Goal: Task Accomplishment & Management: Complete application form

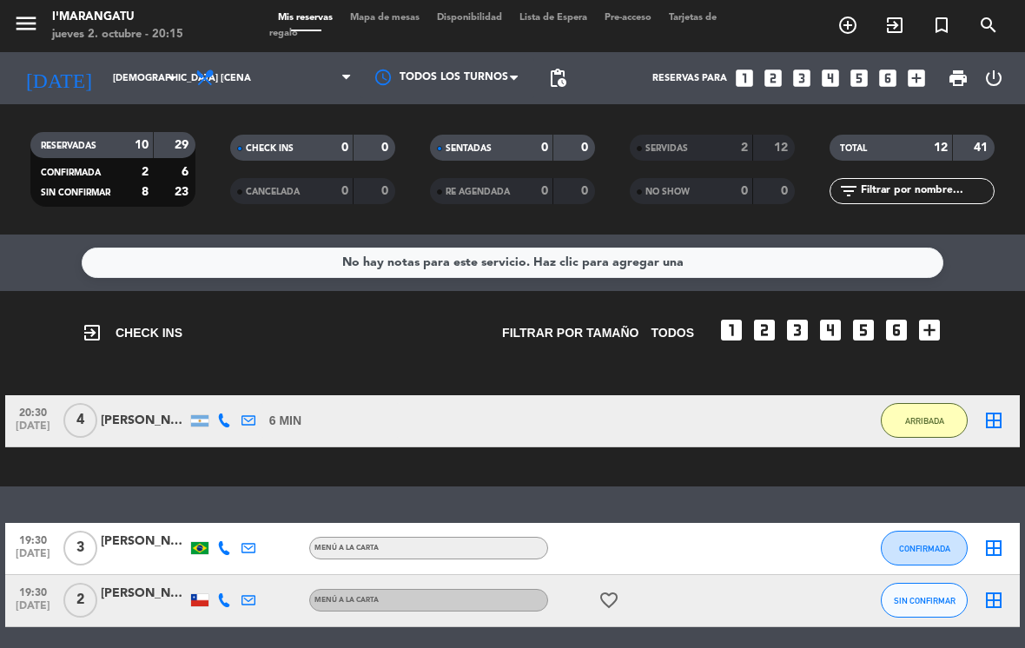
click at [840, 85] on icon "looks_4" at bounding box center [830, 78] width 23 height 23
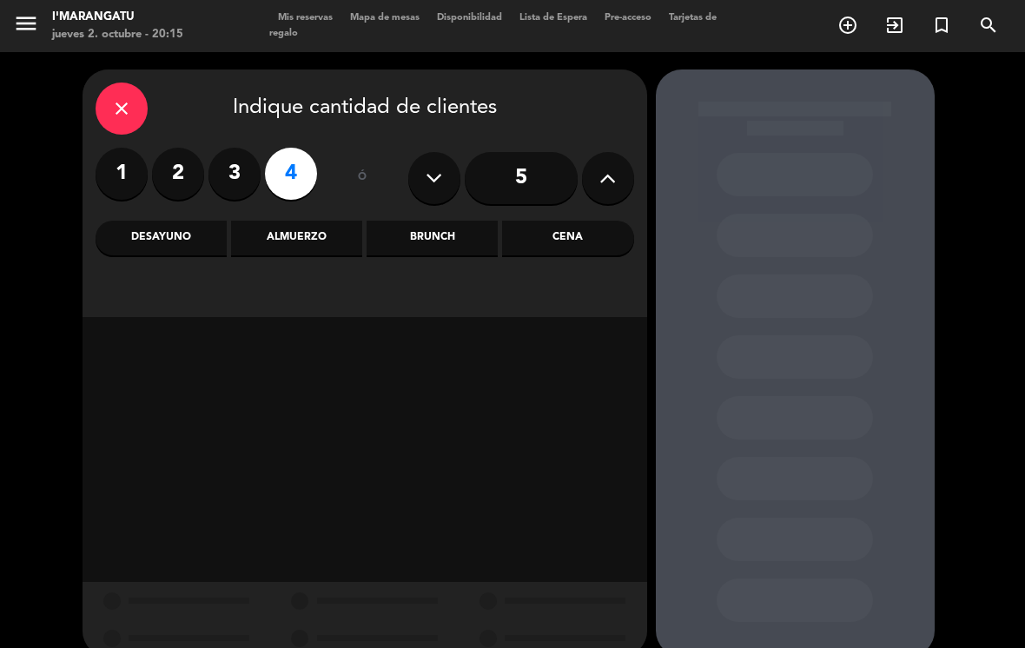
click at [190, 177] on label "2" at bounding box center [178, 174] width 52 height 52
click at [594, 228] on div "Cena" at bounding box center [567, 238] width 131 height 35
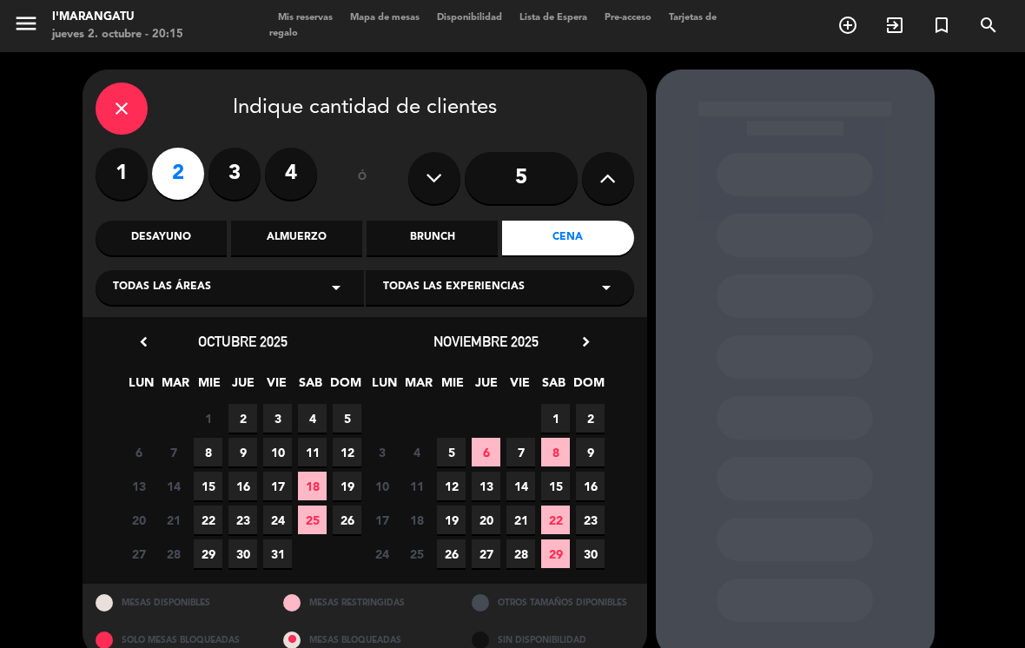
click at [345, 413] on span "5" at bounding box center [347, 418] width 29 height 29
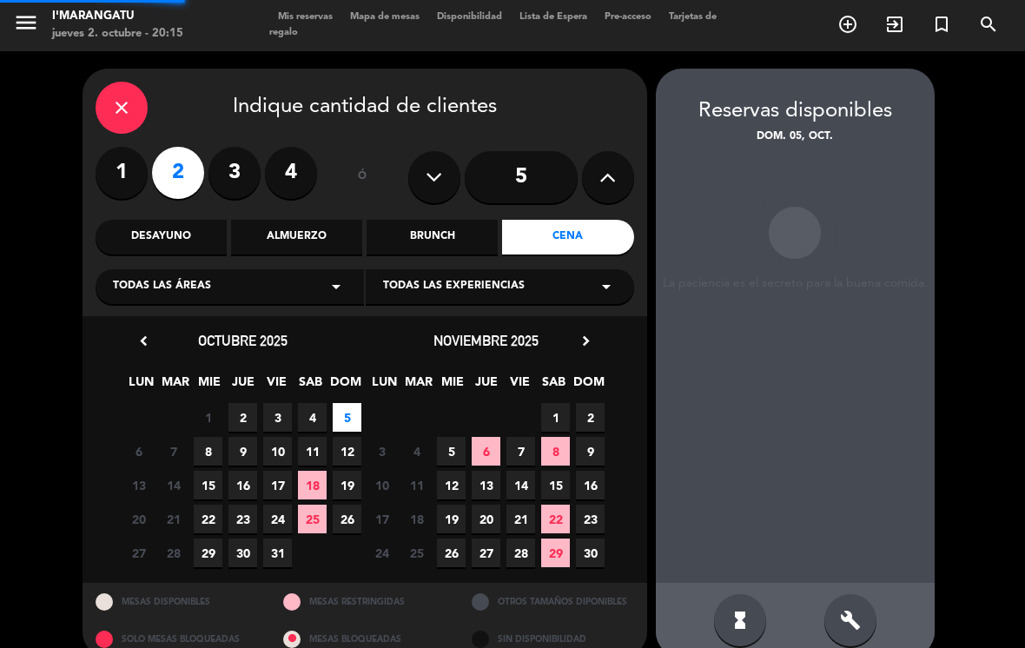
scroll to position [27, 0]
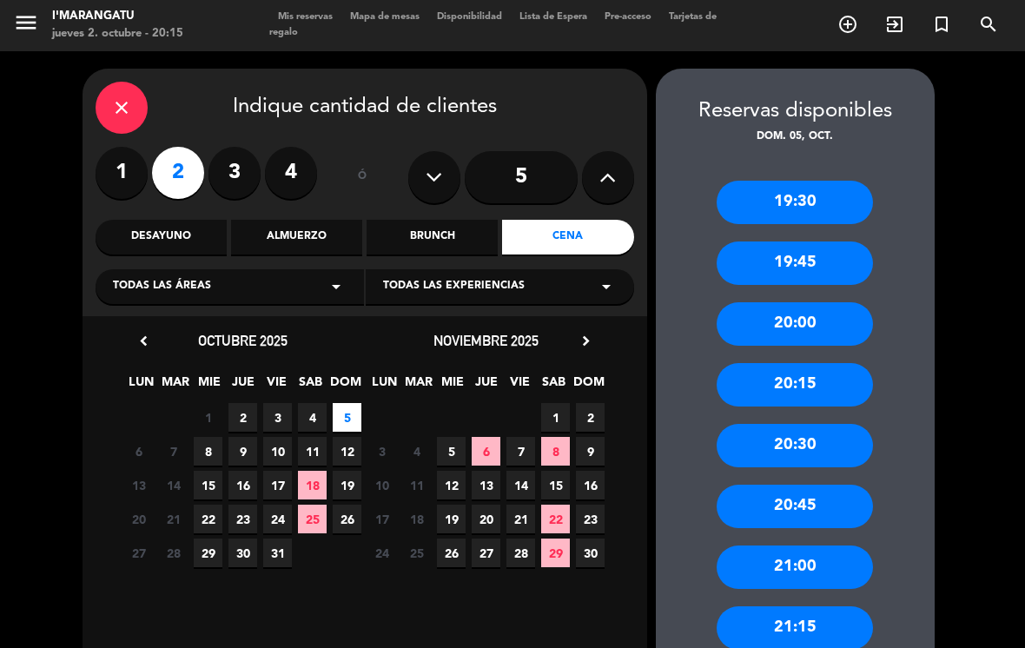
click at [835, 181] on div "19:30" at bounding box center [795, 202] width 156 height 43
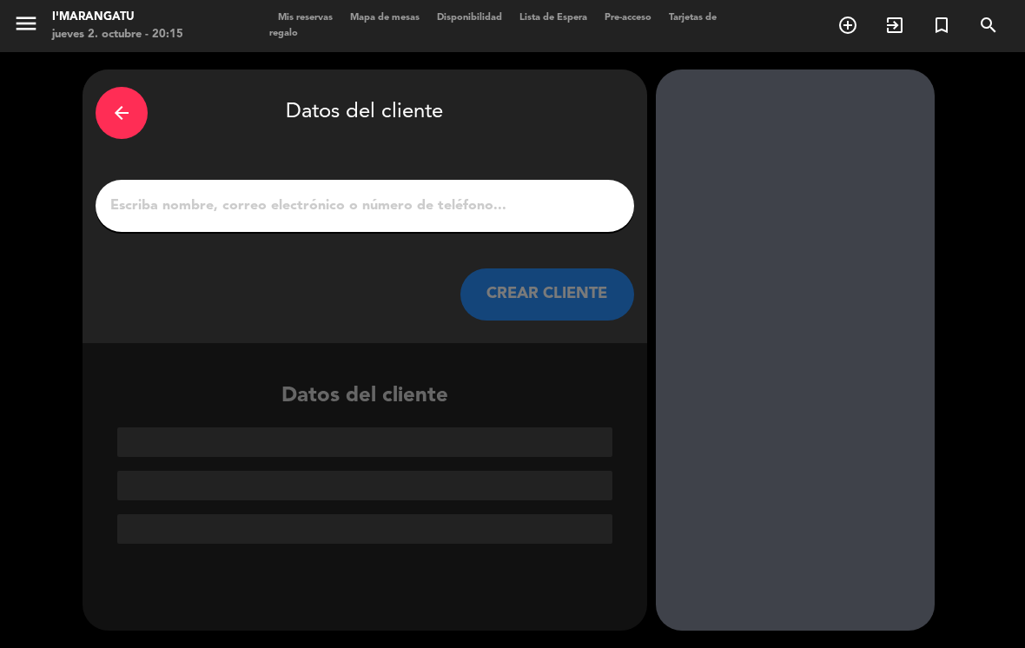
scroll to position [0, 0]
click at [418, 194] on input "1" at bounding box center [365, 206] width 513 height 24
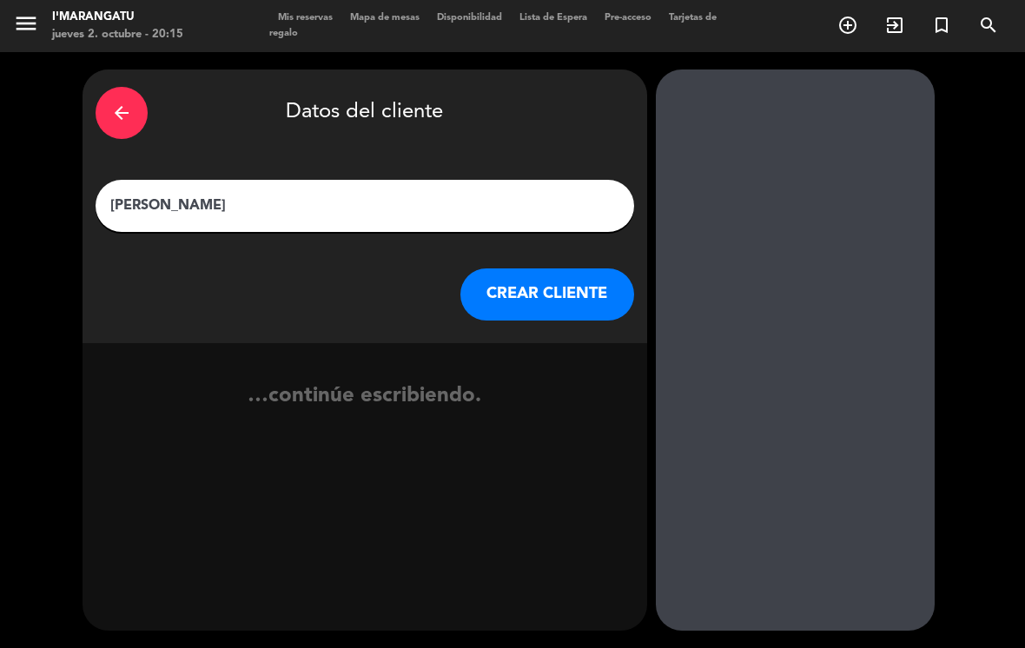
type input "[PERSON_NAME]"
click at [545, 271] on button "CREAR CLIENTE" at bounding box center [548, 295] width 174 height 52
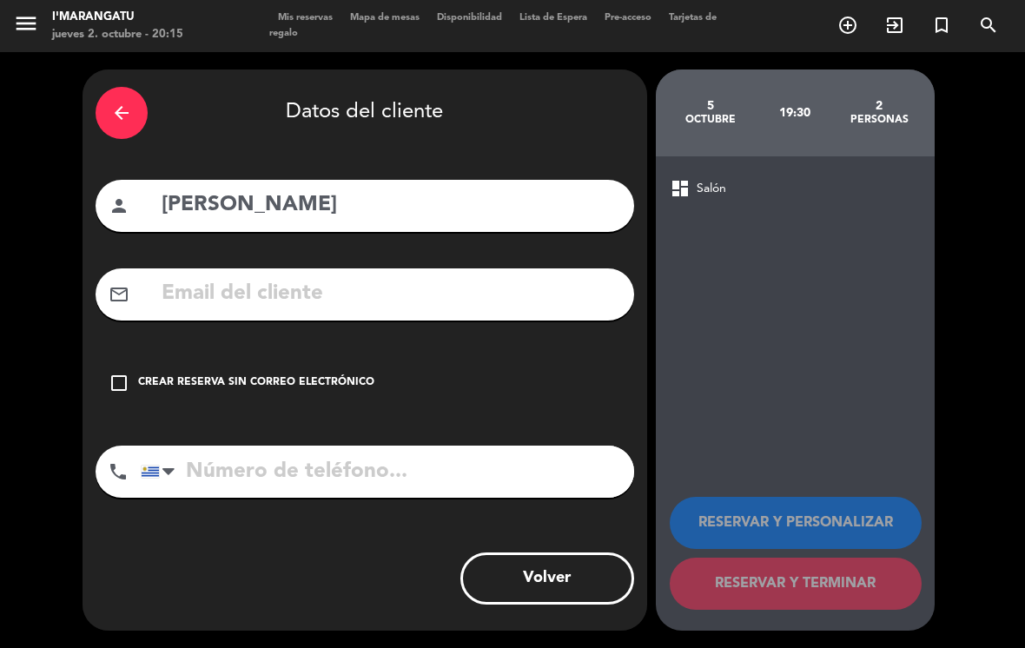
click at [102, 370] on div "check_box_outline_blank Crear reserva sin correo electrónico" at bounding box center [365, 383] width 539 height 52
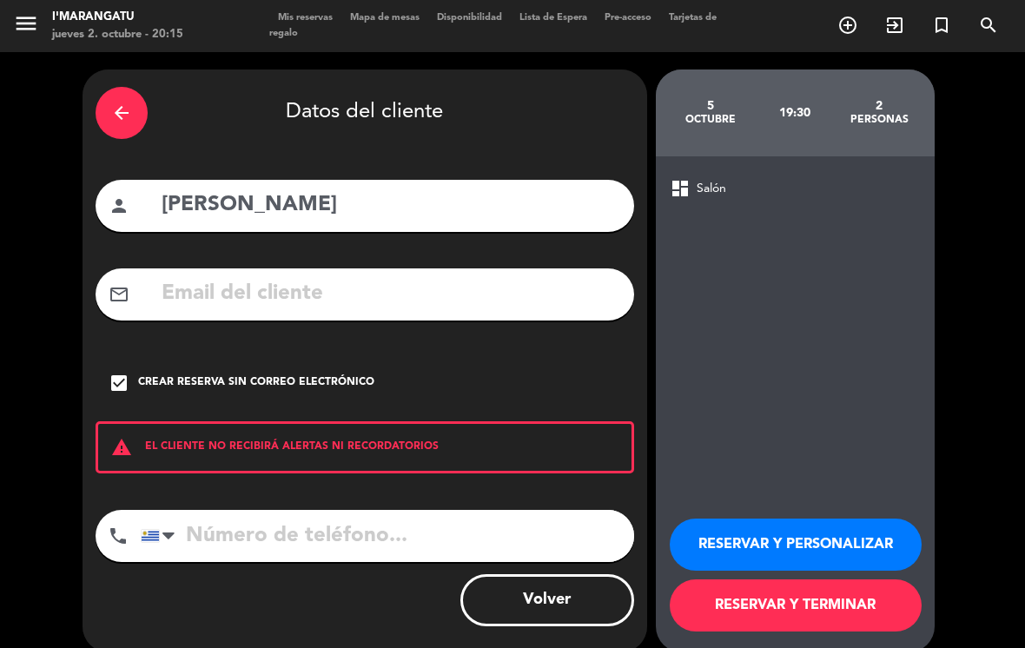
click at [355, 529] on input "tel" at bounding box center [388, 536] width 494 height 52
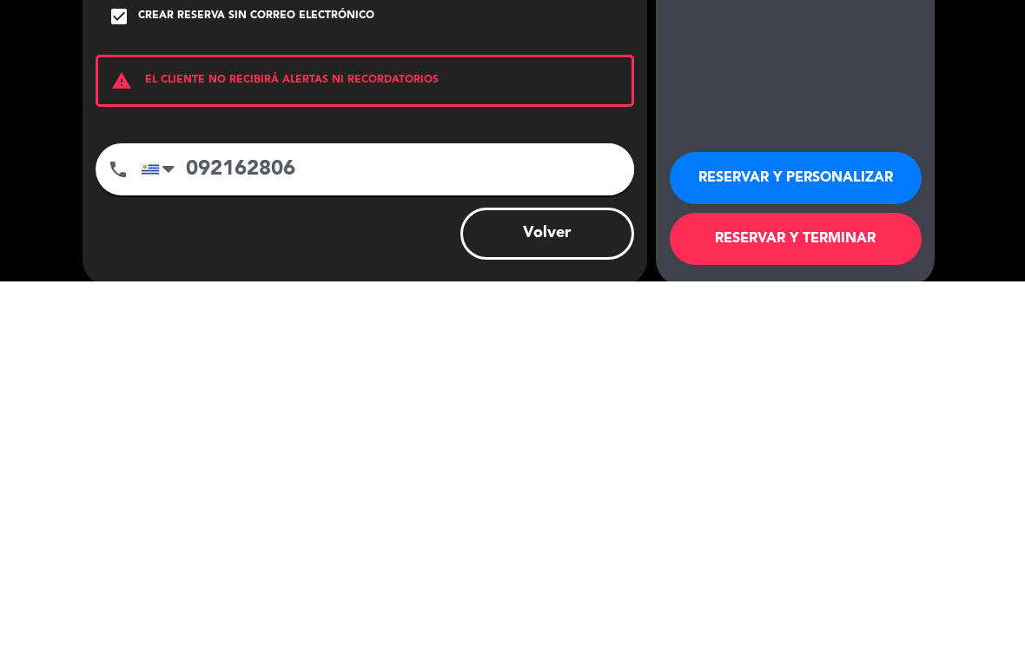
type input "092162806"
click at [839, 519] on button "RESERVAR Y PERSONALIZAR" at bounding box center [796, 545] width 252 height 52
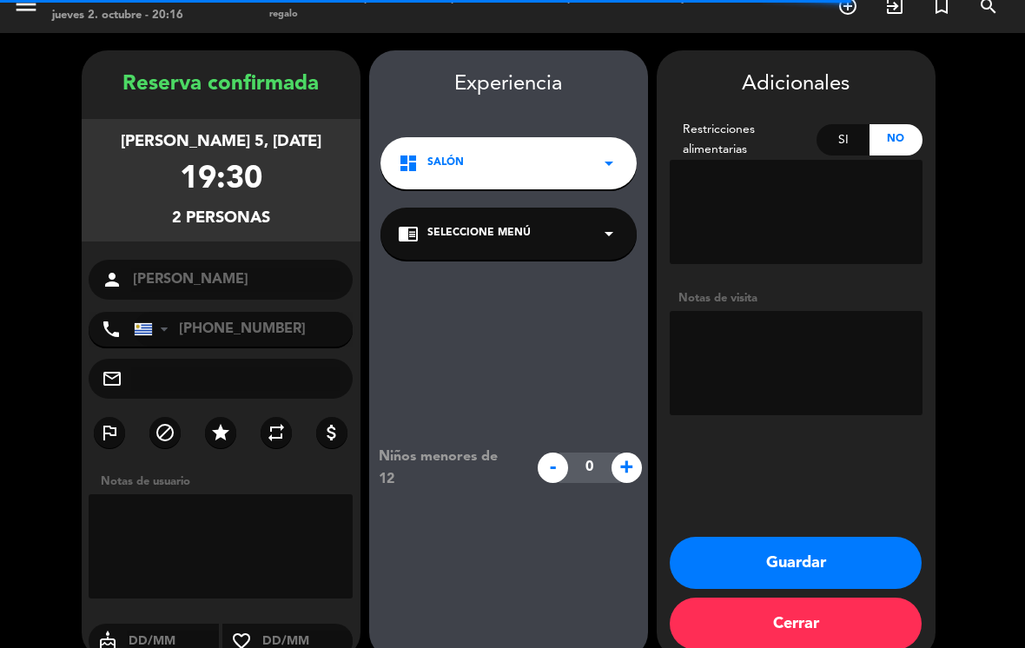
scroll to position [19, 0]
click at [830, 537] on button "Guardar" at bounding box center [796, 563] width 252 height 52
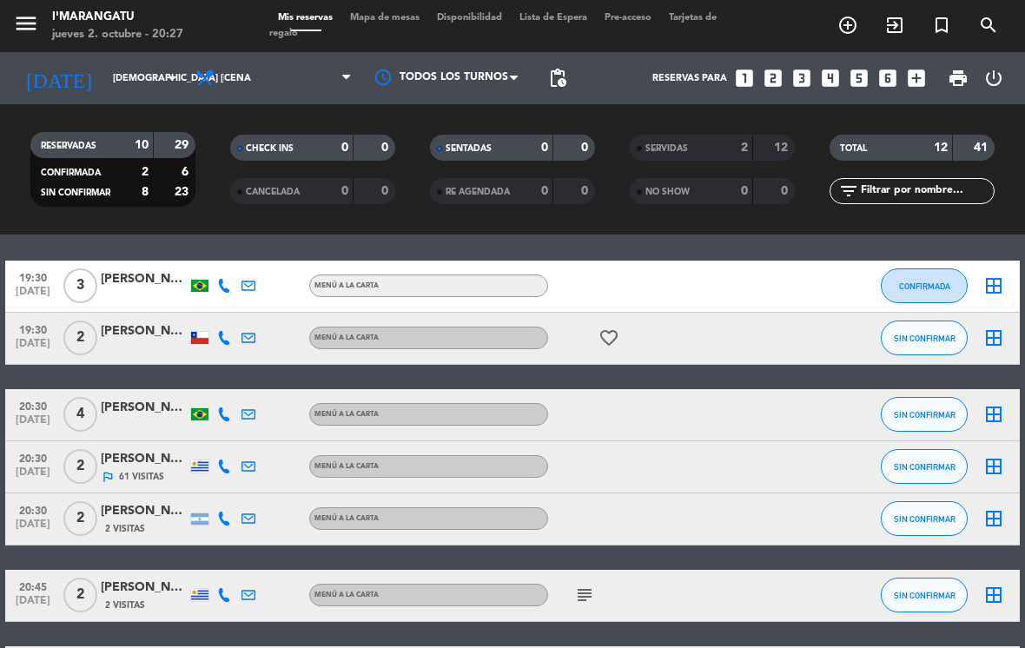
scroll to position [267, 0]
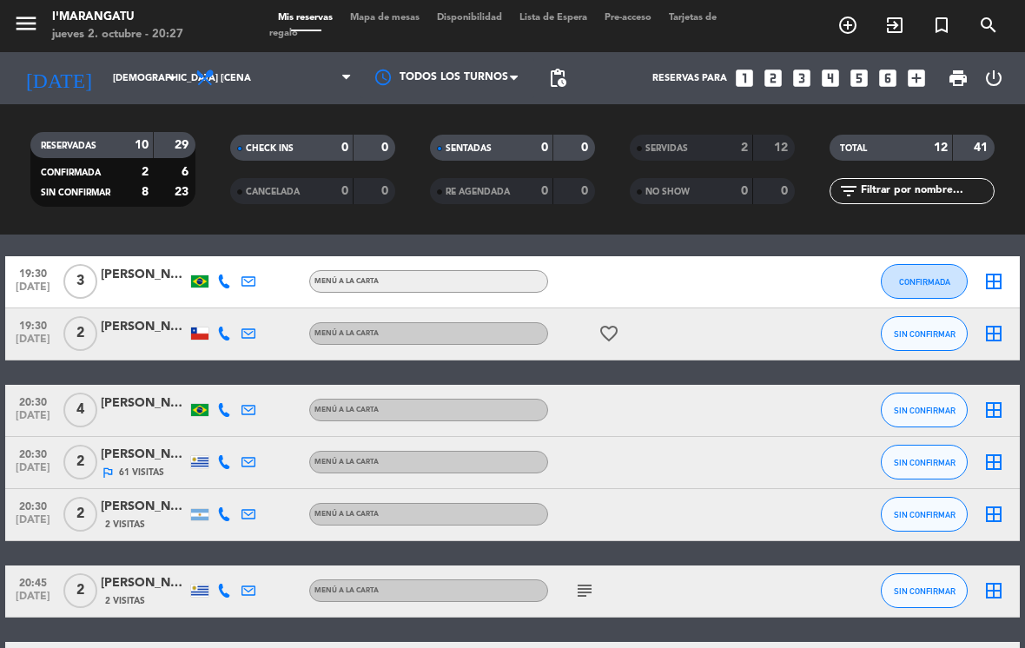
click at [929, 406] on span "SIN CONFIRMAR" at bounding box center [925, 411] width 62 height 10
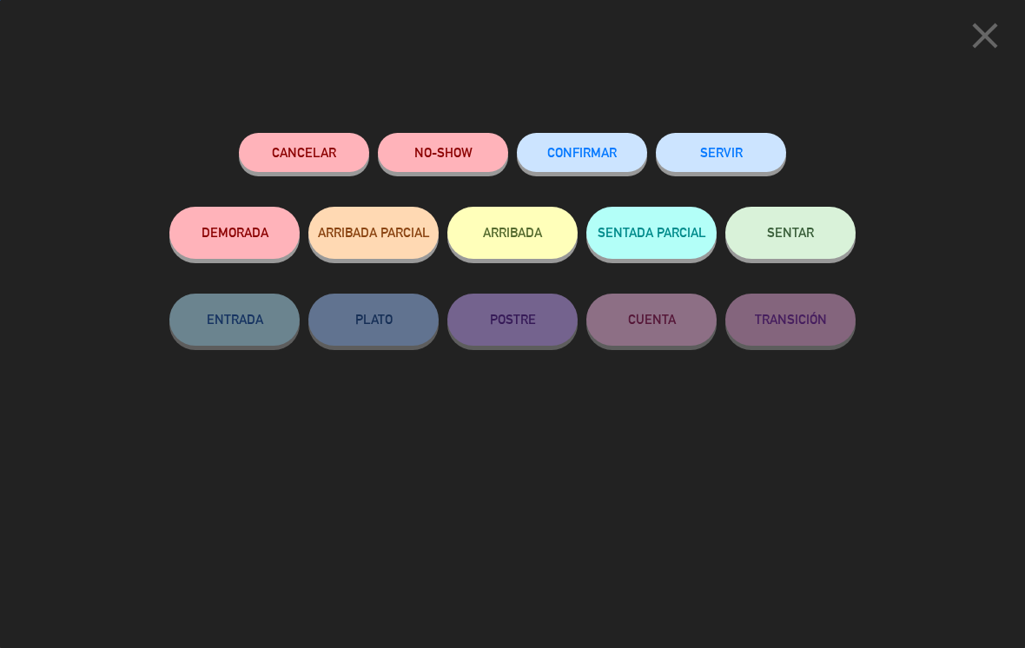
click at [724, 147] on button "SERVIR" at bounding box center [721, 152] width 130 height 39
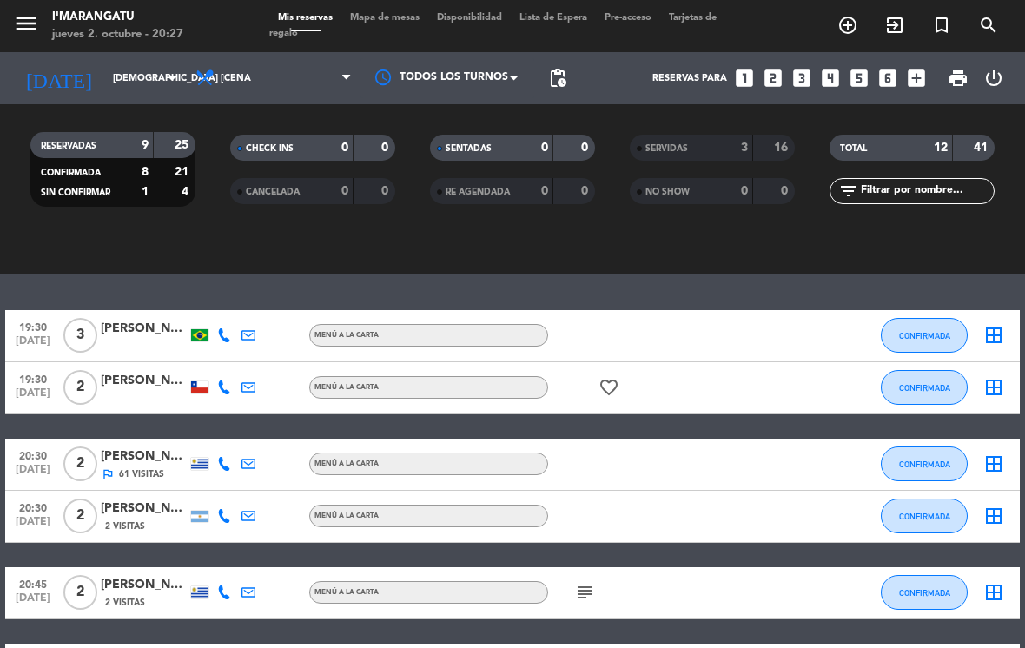
scroll to position [207, 0]
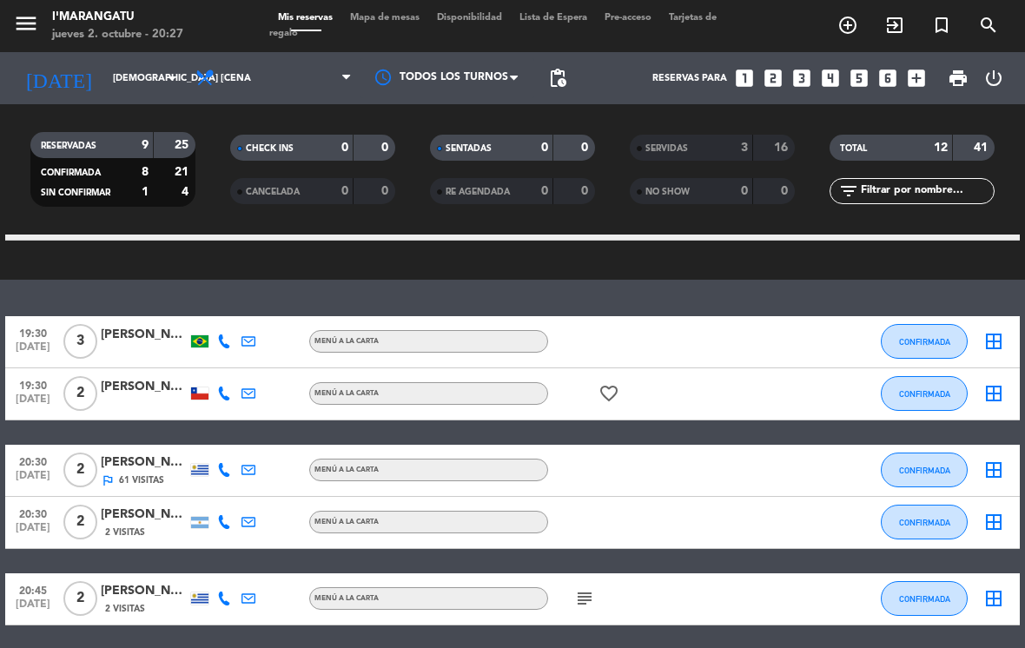
click at [922, 466] on span "CONFIRMADA" at bounding box center [924, 471] width 51 height 10
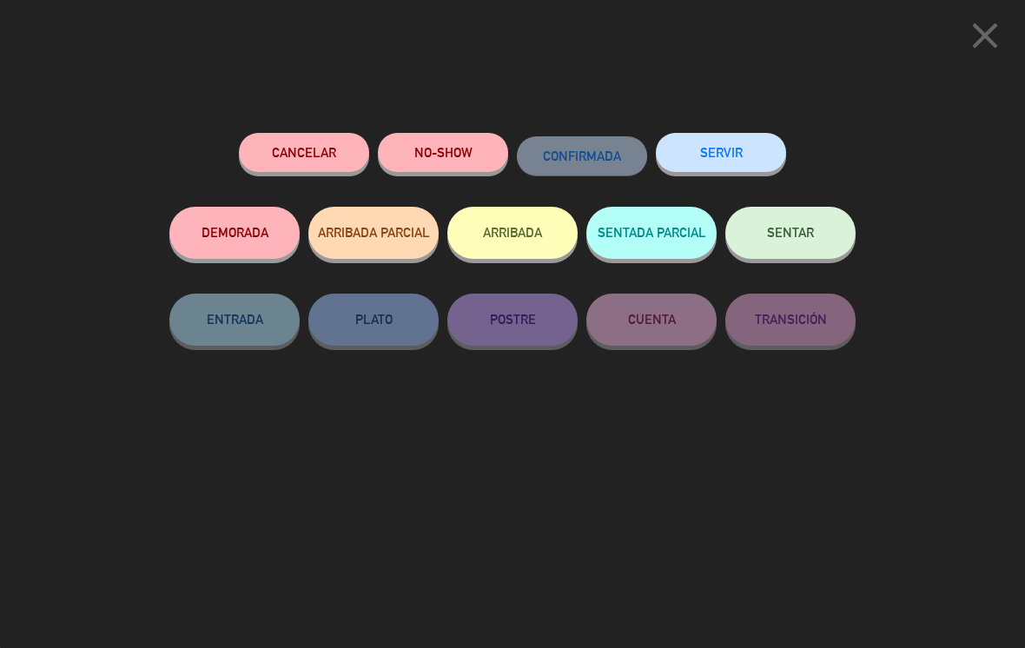
click at [732, 148] on button "SERVIR" at bounding box center [721, 152] width 130 height 39
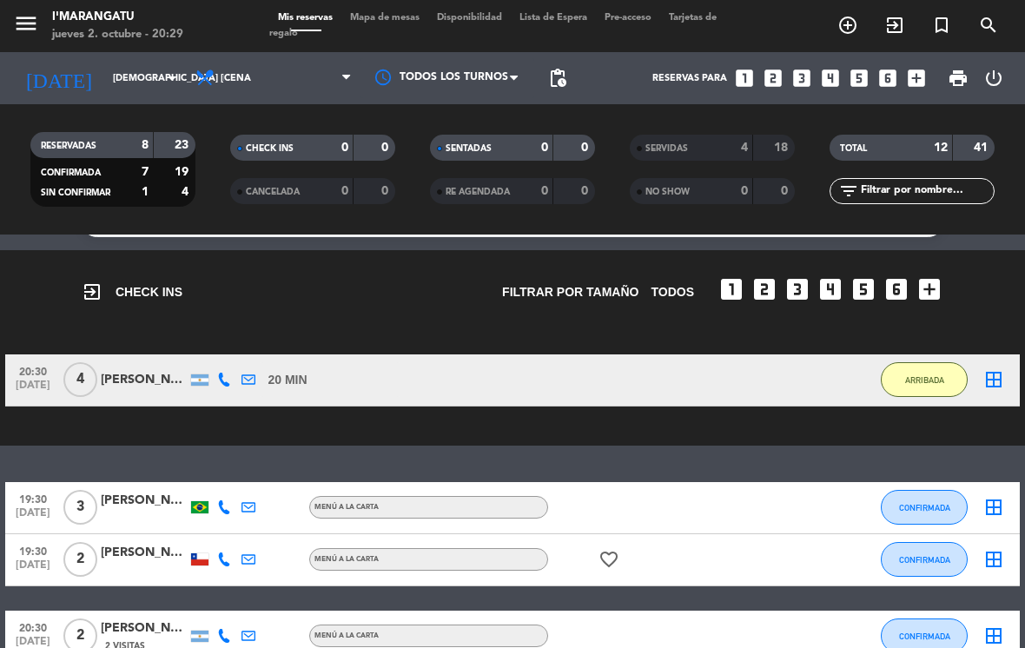
scroll to position [69, 0]
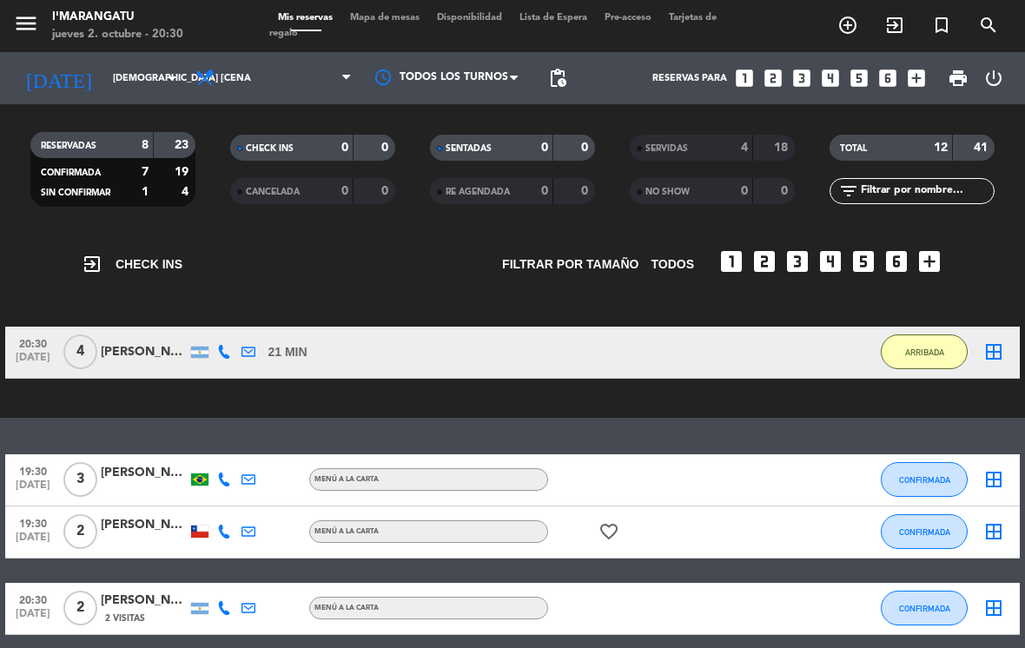
click at [918, 348] on span "ARRIBADA" at bounding box center [924, 353] width 39 height 10
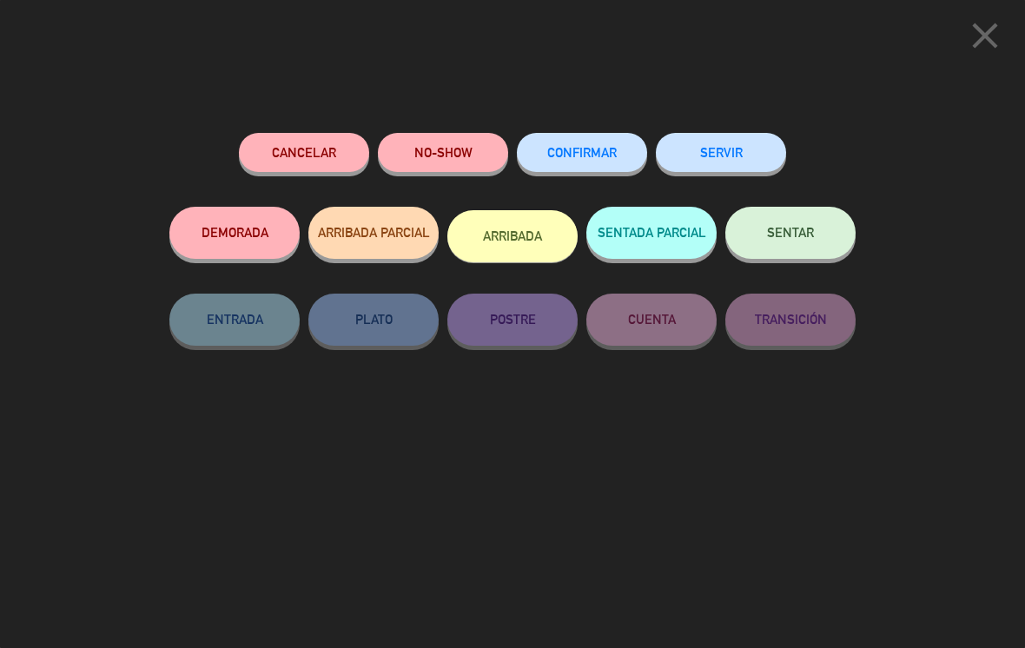
click at [525, 238] on button "ARRIBADA" at bounding box center [513, 236] width 130 height 52
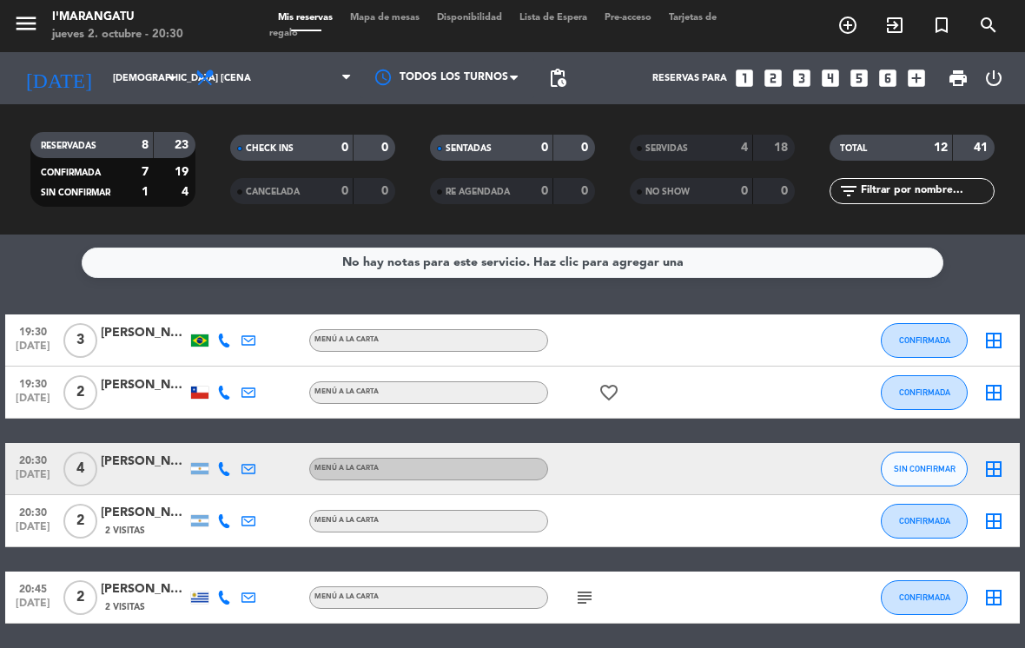
scroll to position [0, 0]
